Goal: Information Seeking & Learning: Learn about a topic

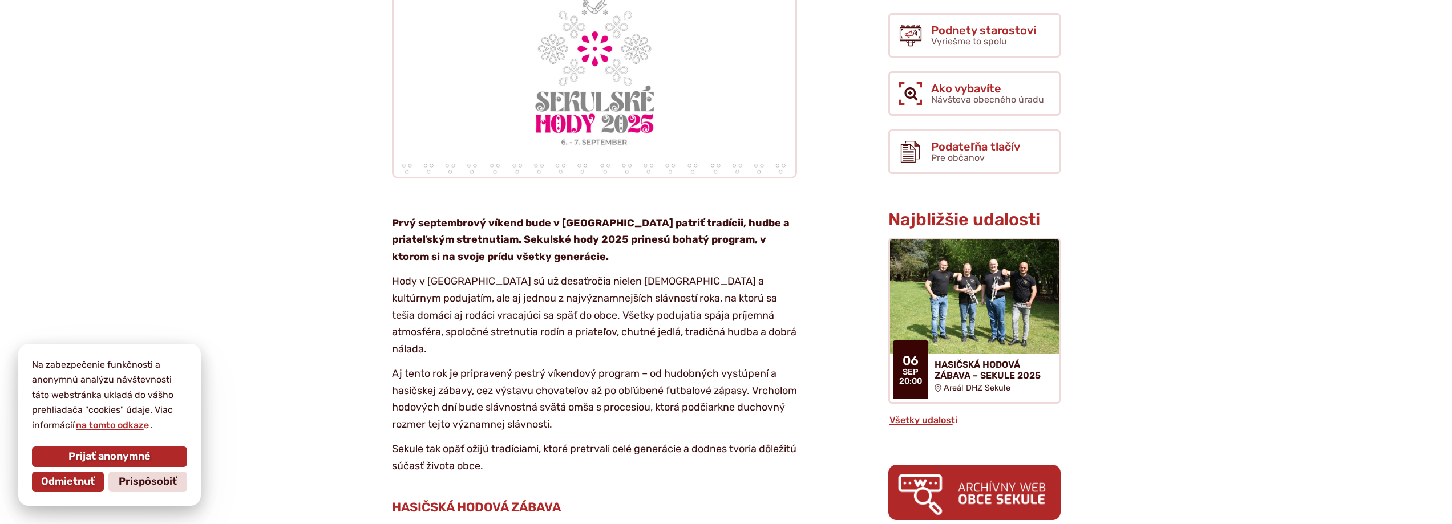
scroll to position [457, 0]
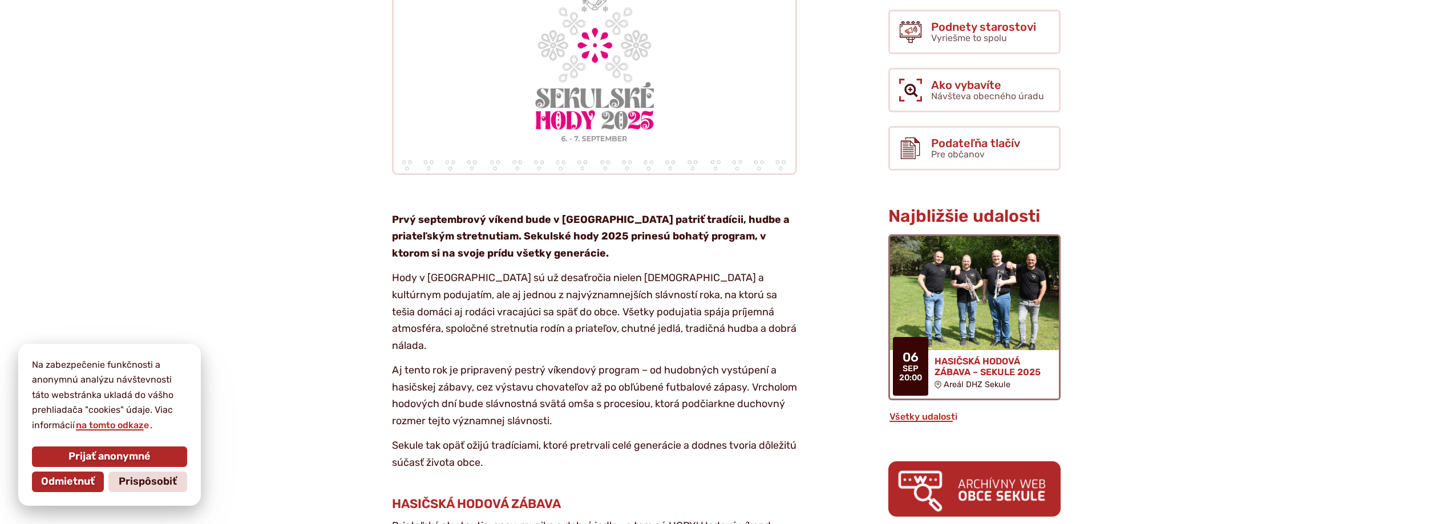
click at [975, 356] on h4 "HASIČSKÁ HODOVÁ ZÁBAVA – SEKULE 2025" at bounding box center [992, 367] width 115 height 22
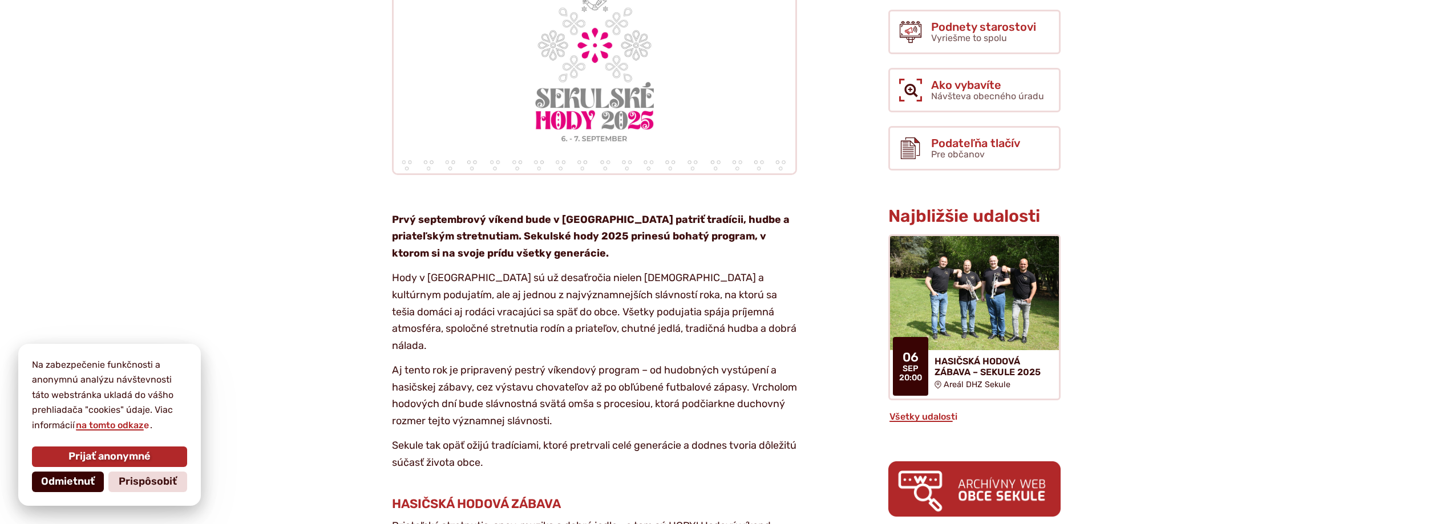
click at [85, 480] on span "Odmietnuť" at bounding box center [68, 482] width 54 height 13
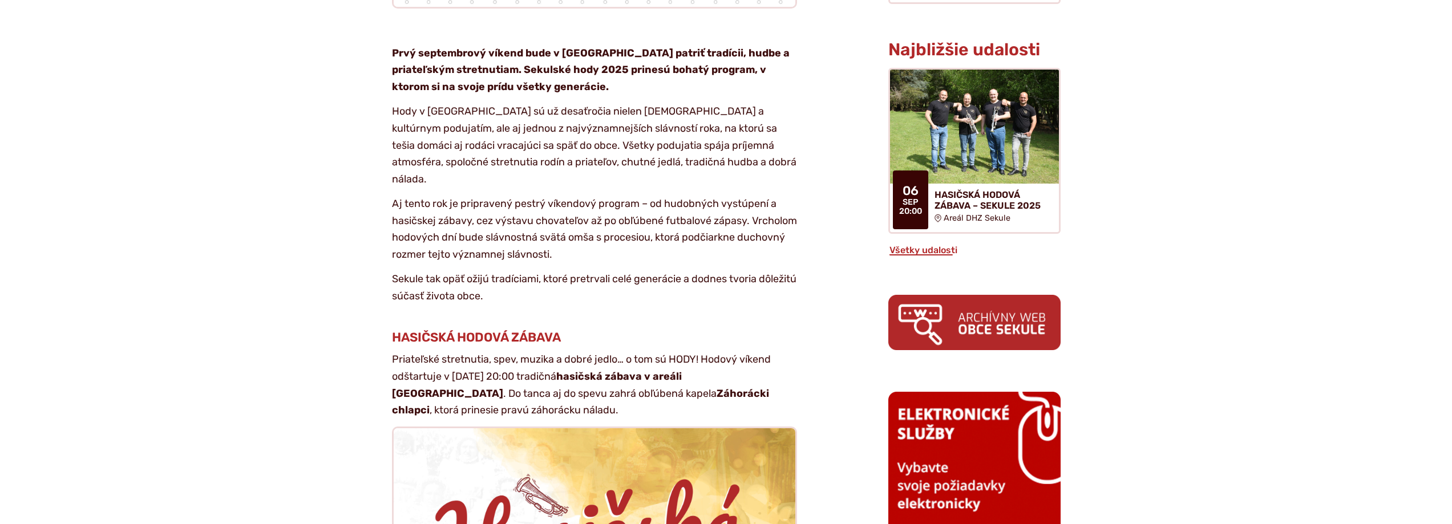
scroll to position [628, 0]
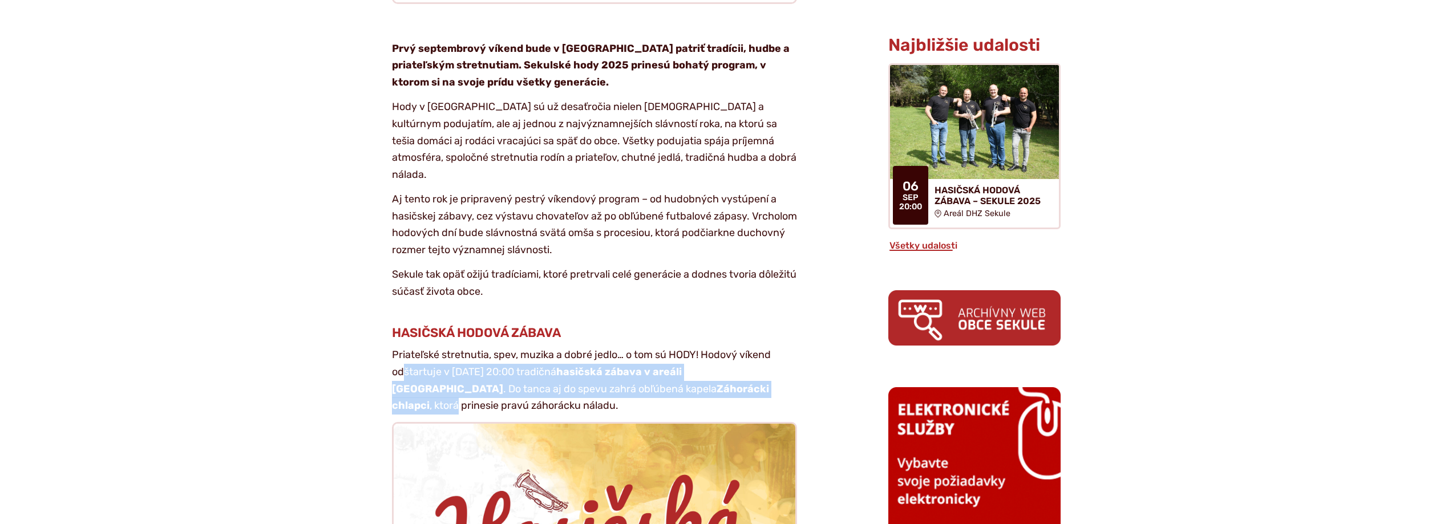
drag, startPoint x: 414, startPoint y: 328, endPoint x: 806, endPoint y: 348, distance: 392.0
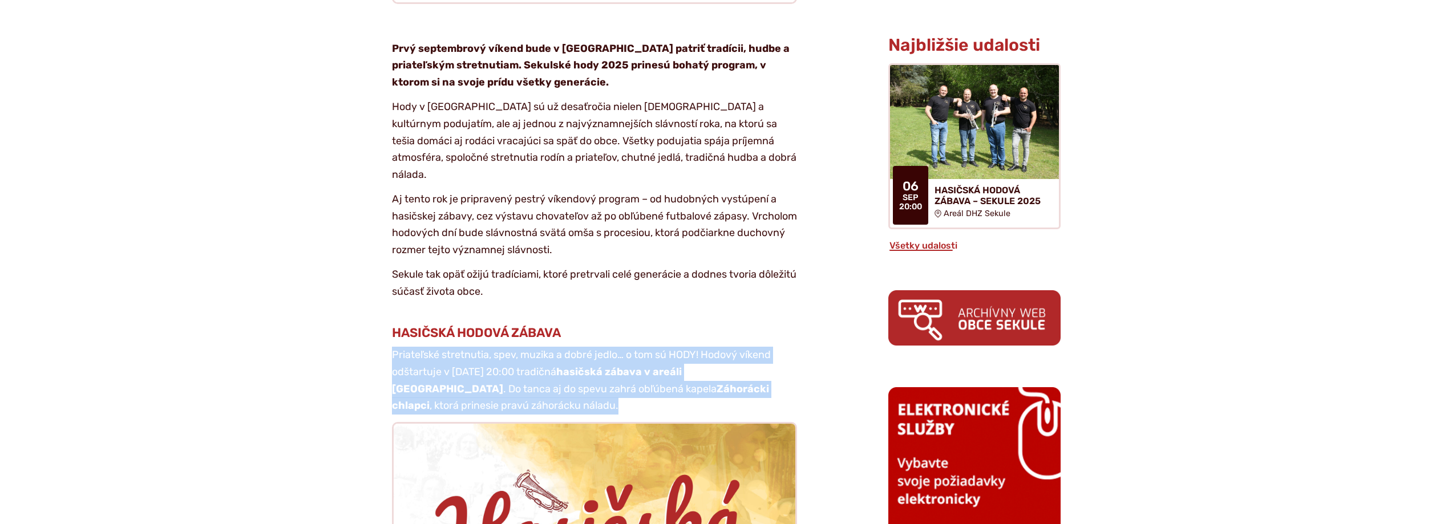
drag, startPoint x: 388, startPoint y: 306, endPoint x: 652, endPoint y: 358, distance: 268.6
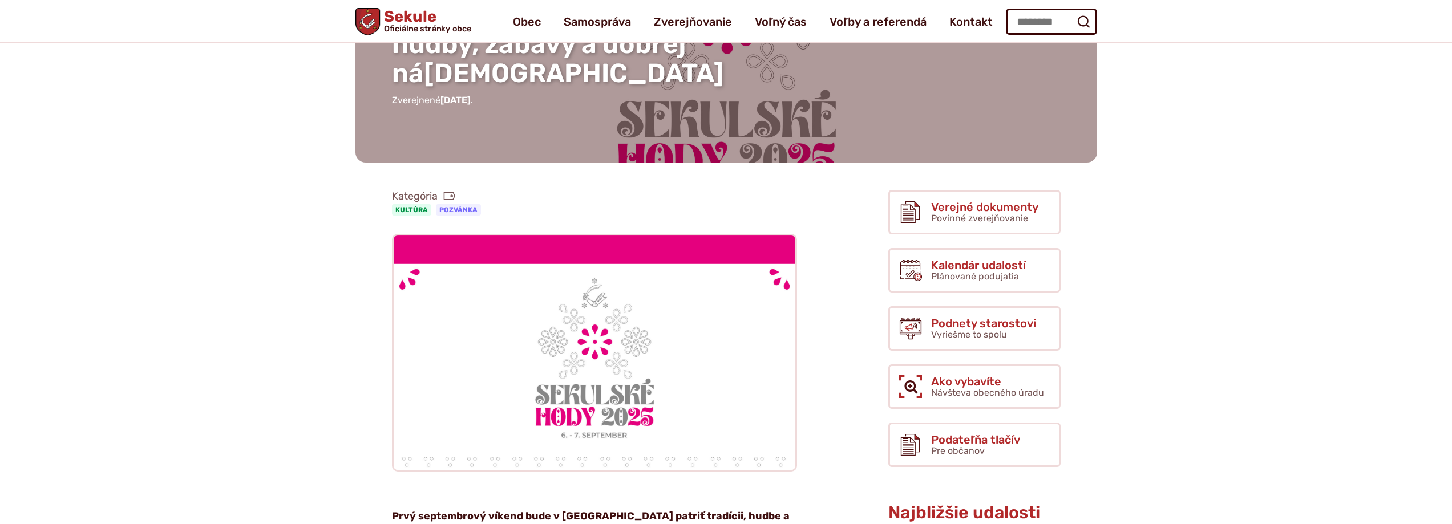
scroll to position [0, 0]
